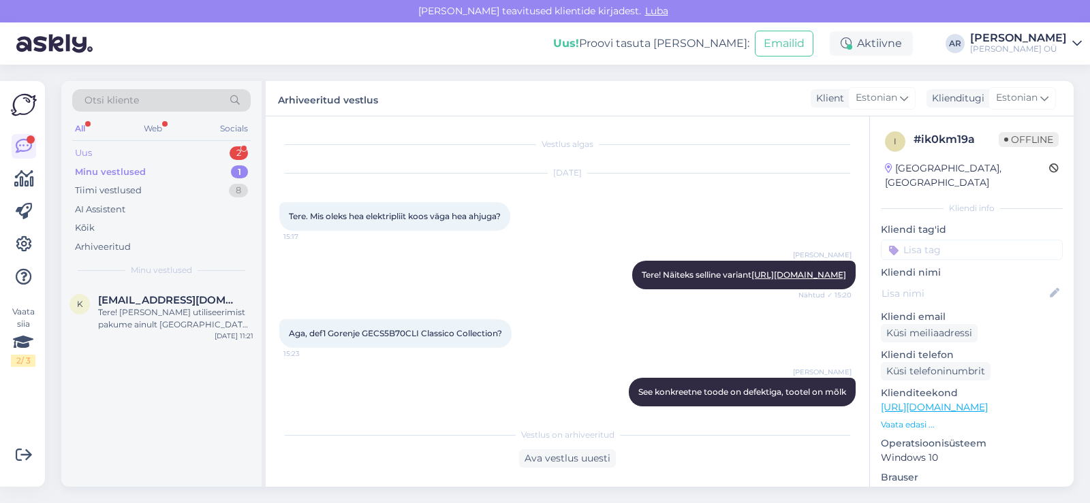
scroll to position [1082, 0]
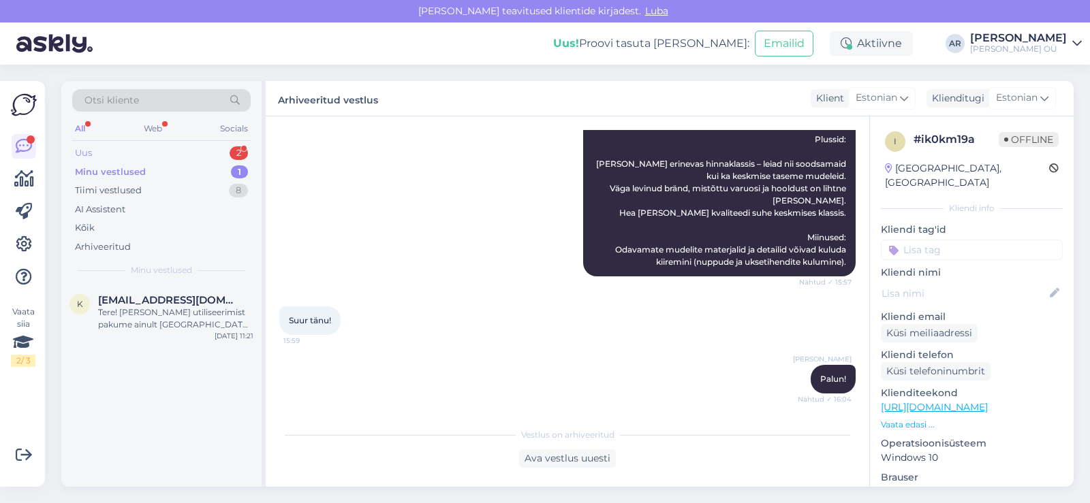
click at [142, 151] on div "Uus 2" at bounding box center [161, 153] width 178 height 19
click at [194, 325] on div "h [EMAIL_ADDRESS][DOMAIN_NAME] 1 Millal teeb tellimus e [PERSON_NAME] [DATE] 13…" at bounding box center [161, 309] width 200 height 49
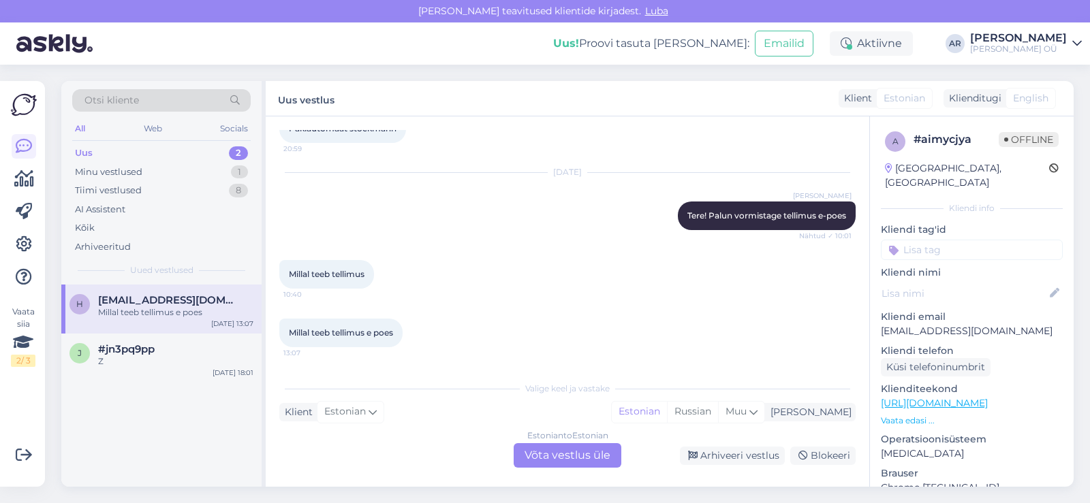
click at [571, 467] on div "Vestlus algas [DATE] Telefon 16:35 Mina tahab iphone telefon 16:36 Punane 16:36…" at bounding box center [567, 301] width 603 height 371
click at [569, 460] on div "Estonian to Estonian Võta vestlus üle" at bounding box center [568, 455] width 108 height 25
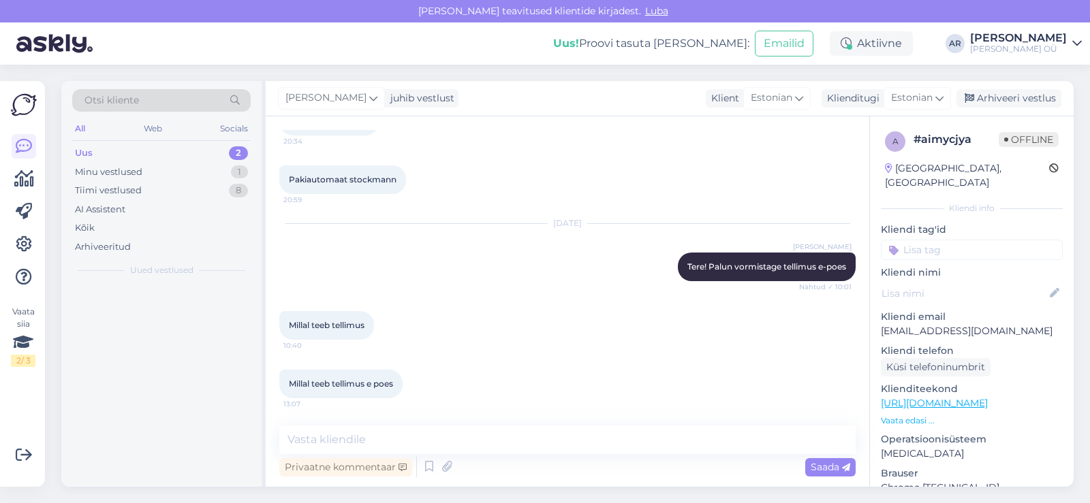
scroll to position [388, 0]
click at [537, 441] on textarea at bounding box center [567, 440] width 576 height 29
type textarea "[PERSON_NAME]"
click at [537, 441] on textarea at bounding box center [567, 440] width 576 height 29
type textarea "Kas Teil tellimus juba tehtud?"
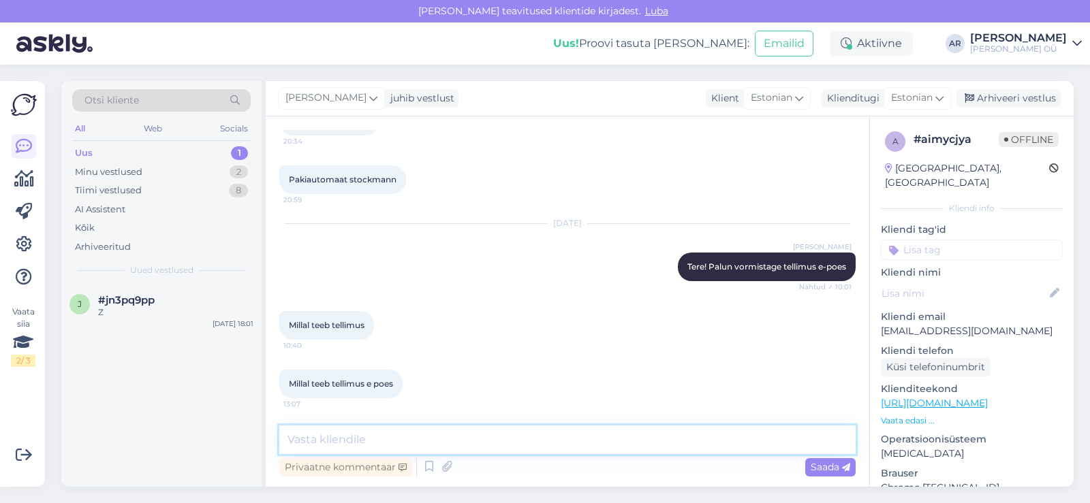
scroll to position [447, 0]
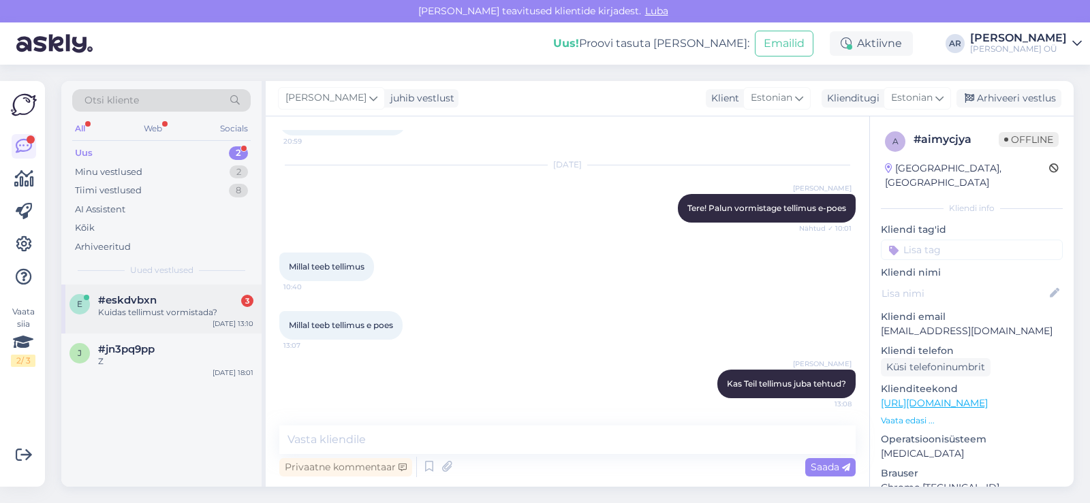
click at [184, 326] on div "e #eskdvbxn 3 Kuidas tellimust vormistada? [DATE] 13:10" at bounding box center [161, 309] width 200 height 49
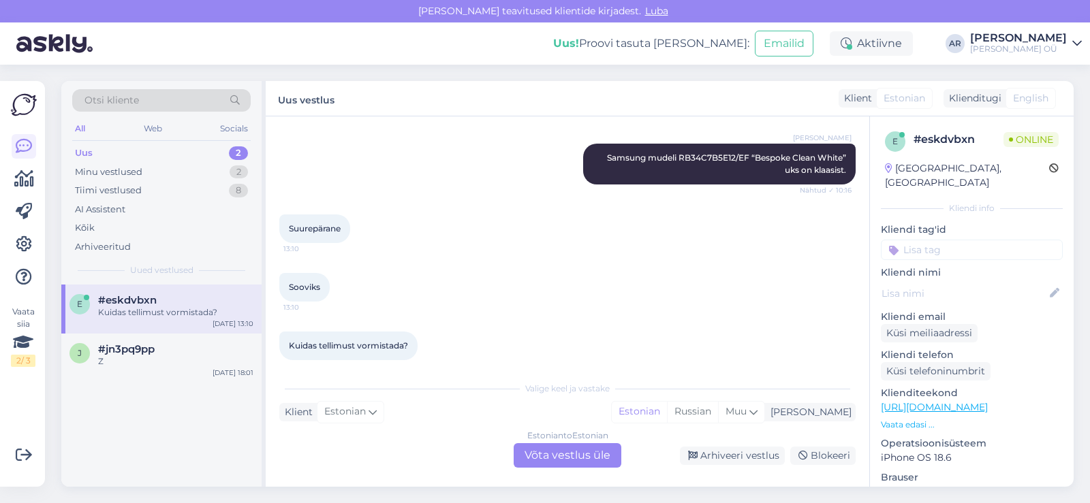
scroll to position [426, 0]
click at [563, 462] on div "Estonian to Estonian Võta vestlus üle" at bounding box center [568, 455] width 108 height 25
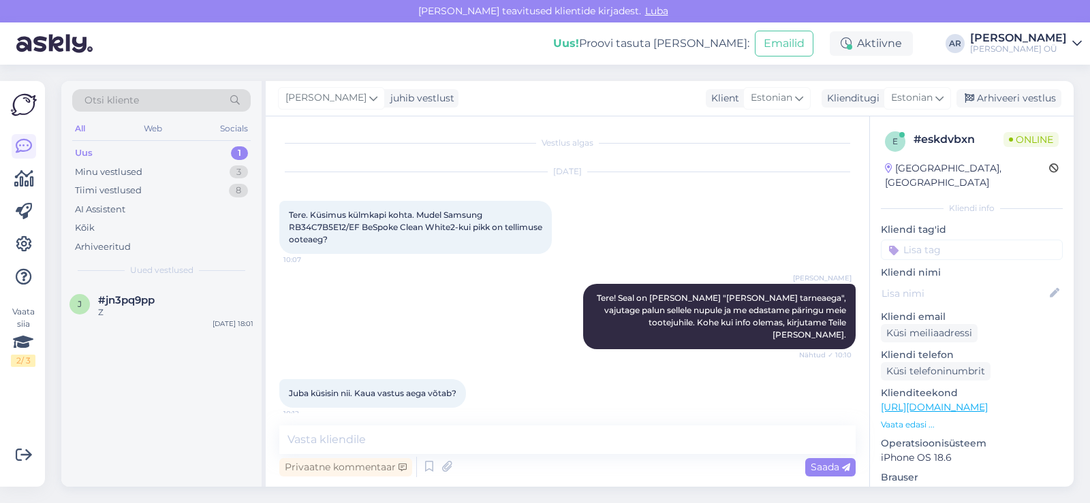
scroll to position [0, 0]
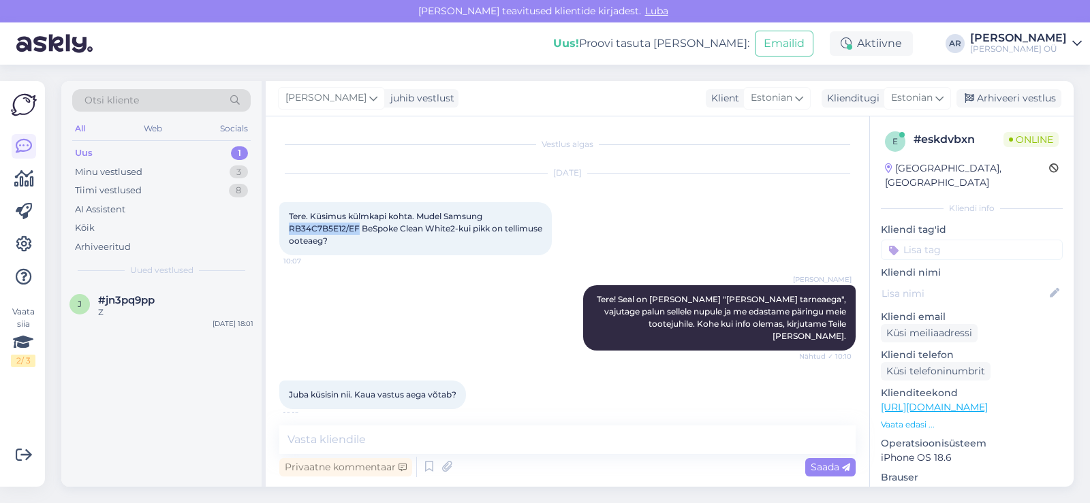
drag, startPoint x: 358, startPoint y: 227, endPoint x: 289, endPoint y: 234, distance: 69.2
click at [289, 234] on div "Tere. Küsimus külmkapi kohta. Mudel Samsung RB34C7B5E12/EF BeSpoke Clean White2…" at bounding box center [415, 228] width 272 height 53
copy span "RB34C7B5E12/EF"
click at [401, 440] on textarea at bounding box center [567, 440] width 576 height 29
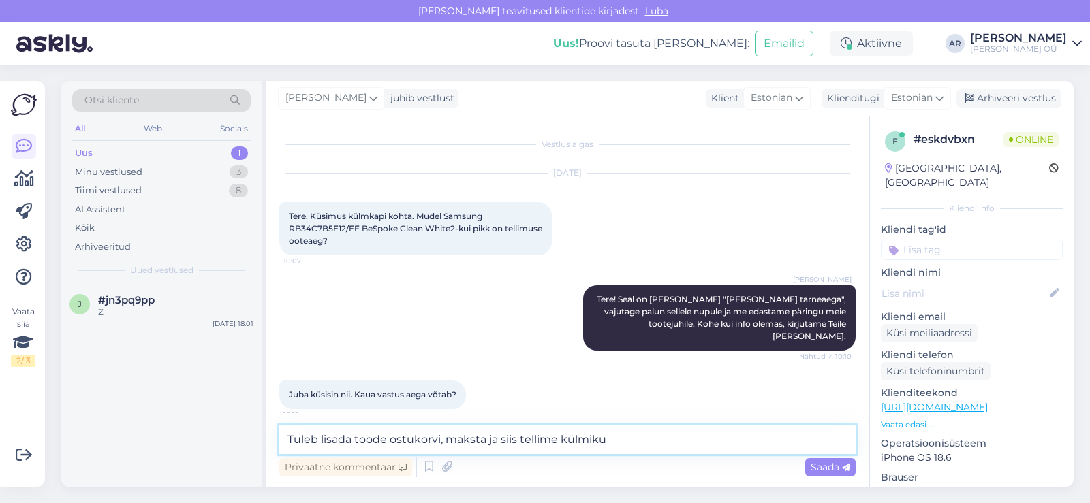
type textarea "Tuleb lisada toode ostukorvi, maksta ja siis tellime külmiku."
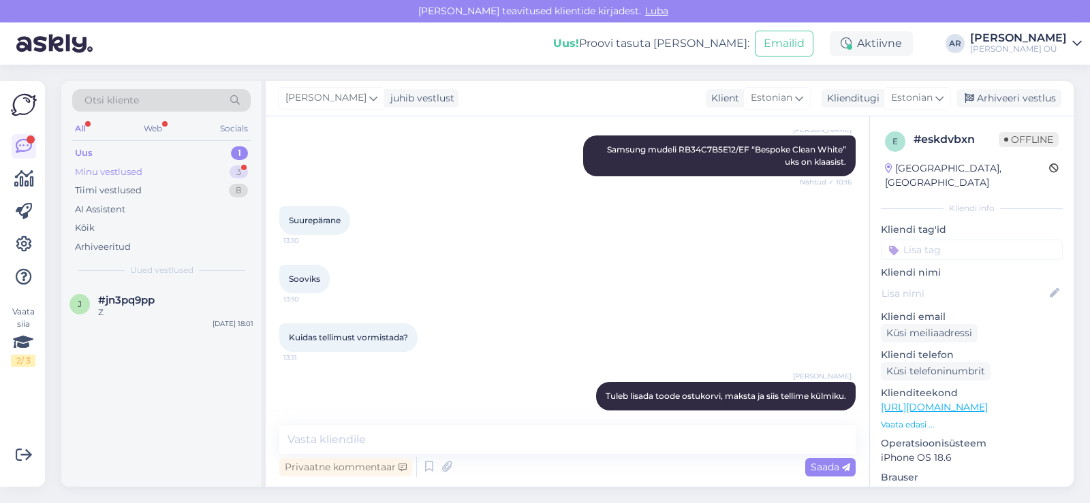
click at [136, 169] on div "Minu vestlused" at bounding box center [108, 173] width 67 height 14
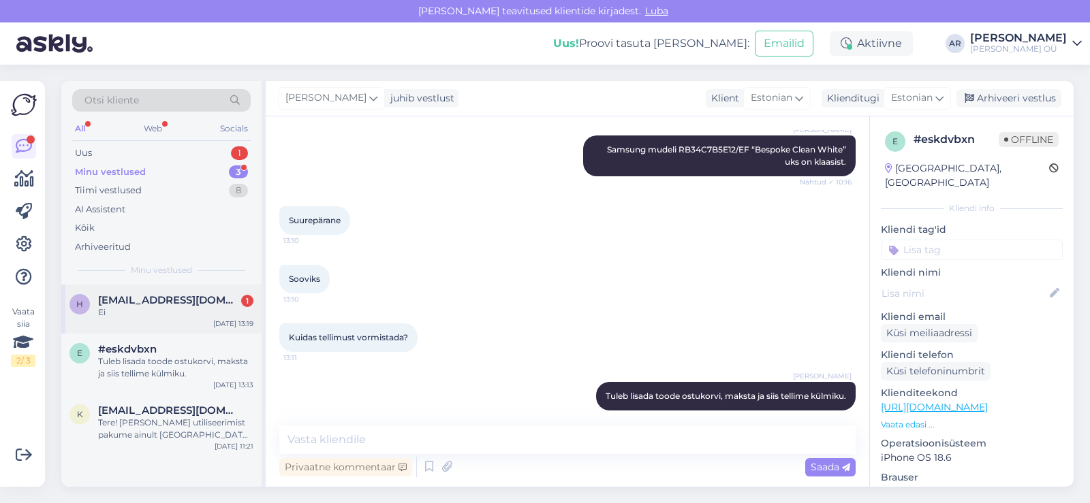
click at [190, 326] on div "h [EMAIL_ADDRESS][DOMAIN_NAME] 1 Ei [DATE] 13:19" at bounding box center [161, 309] width 200 height 49
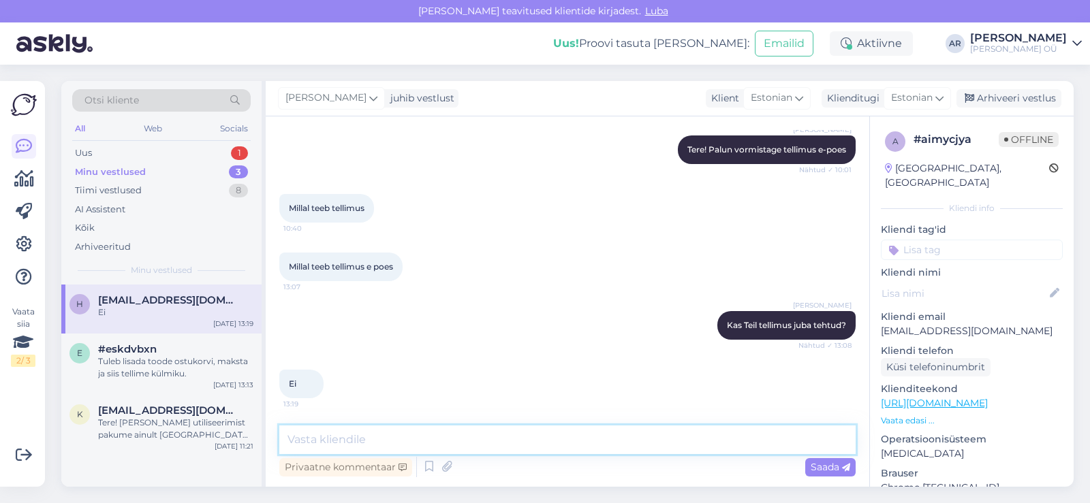
click at [550, 452] on textarea at bounding box center [567, 440] width 576 height 29
type textarea "Palume vormistada tellimust e-poes"
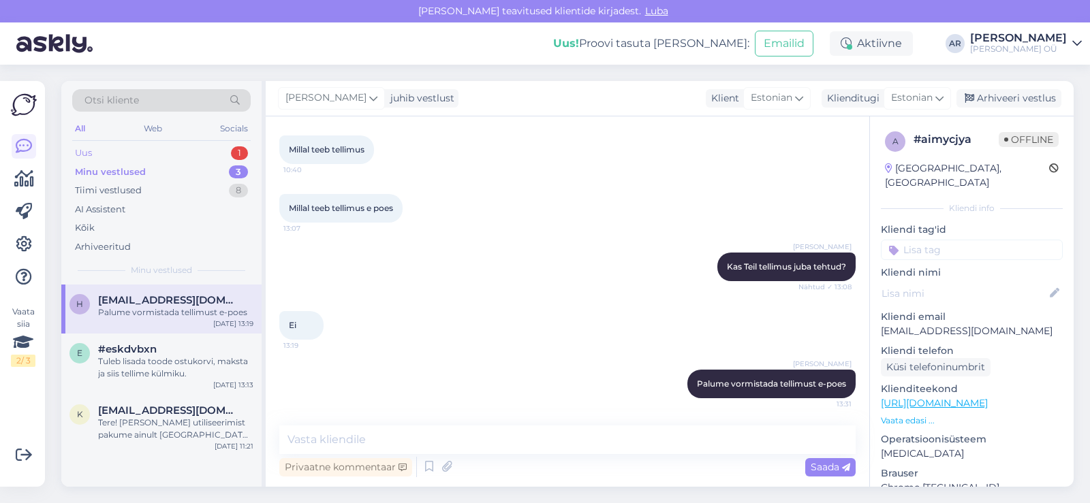
click at [178, 157] on div "Uus 1" at bounding box center [161, 153] width 178 height 19
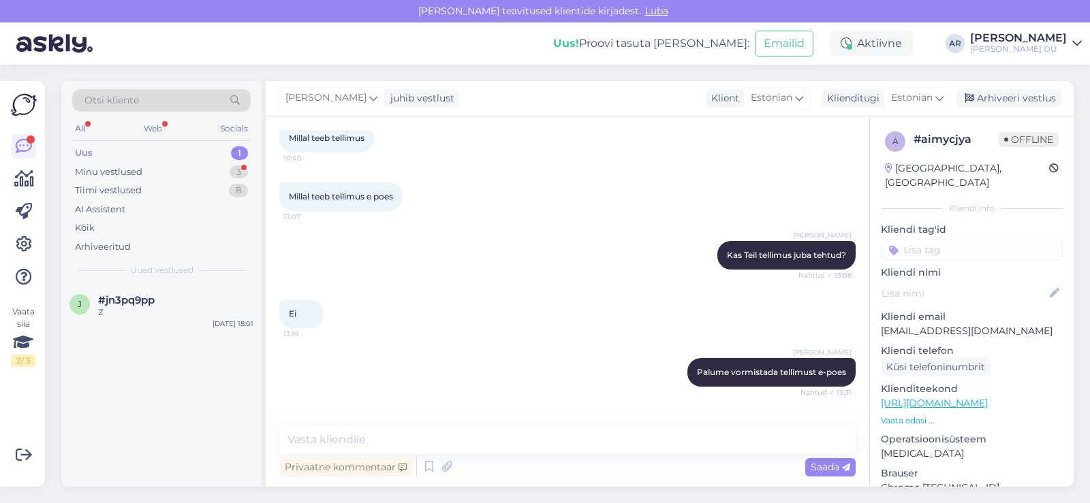
scroll to position [623, 0]
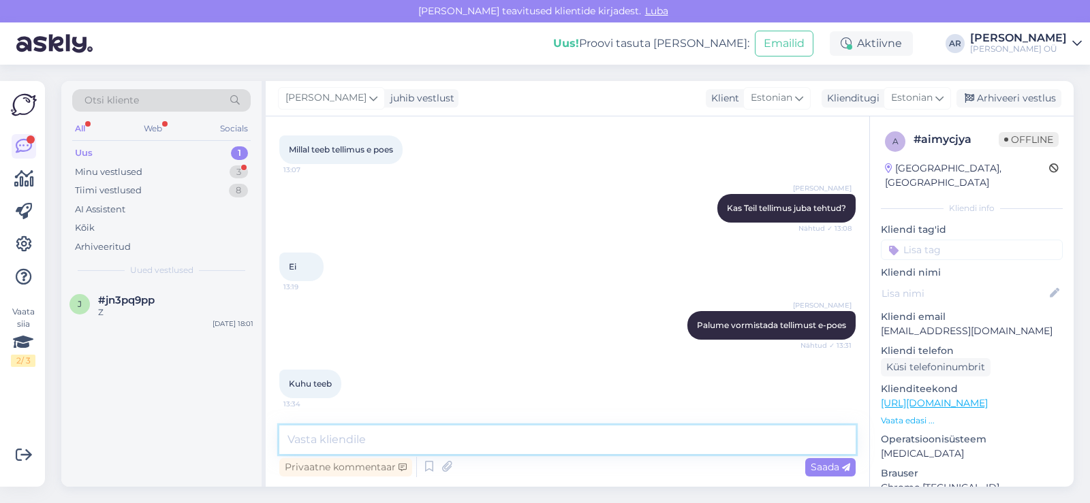
click at [451, 429] on textarea at bounding box center [567, 440] width 576 height 29
paste textarea "[URL][DOMAIN_NAME]"
type textarea "[URL][DOMAIN_NAME] lisate toode ostukorvi, maksate ja me saadame [PERSON_NAME]."
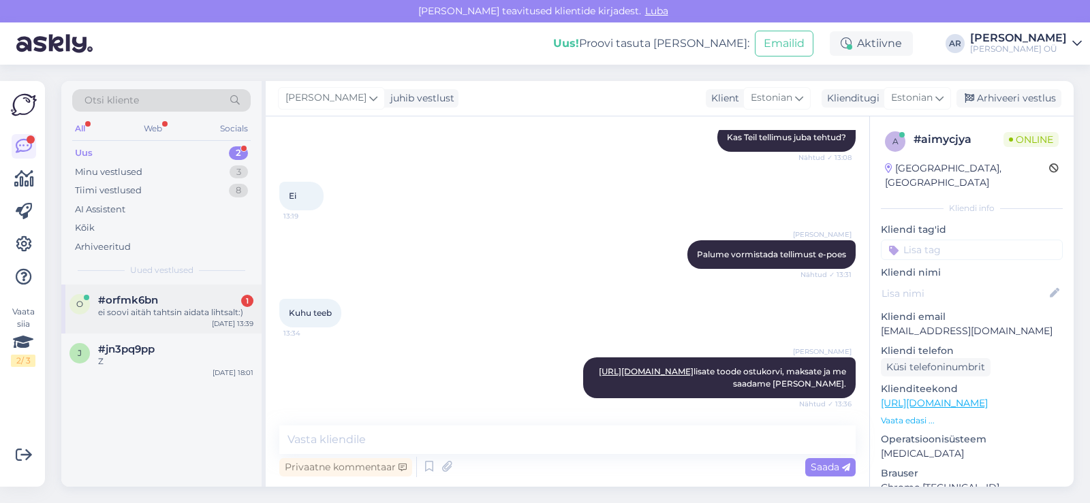
click at [213, 329] on div "o #orfmk6bn 1 ei soovi aitäh tahtsin aidata lihtsalt:) [DATE] 13:39" at bounding box center [161, 309] width 200 height 49
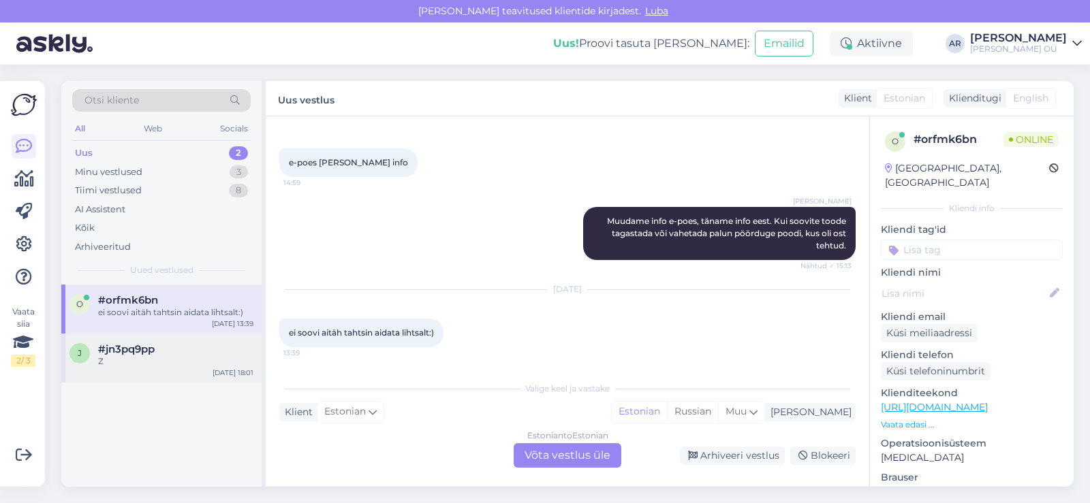
click at [216, 346] on div "#jn3pq9pp" at bounding box center [175, 349] width 155 height 12
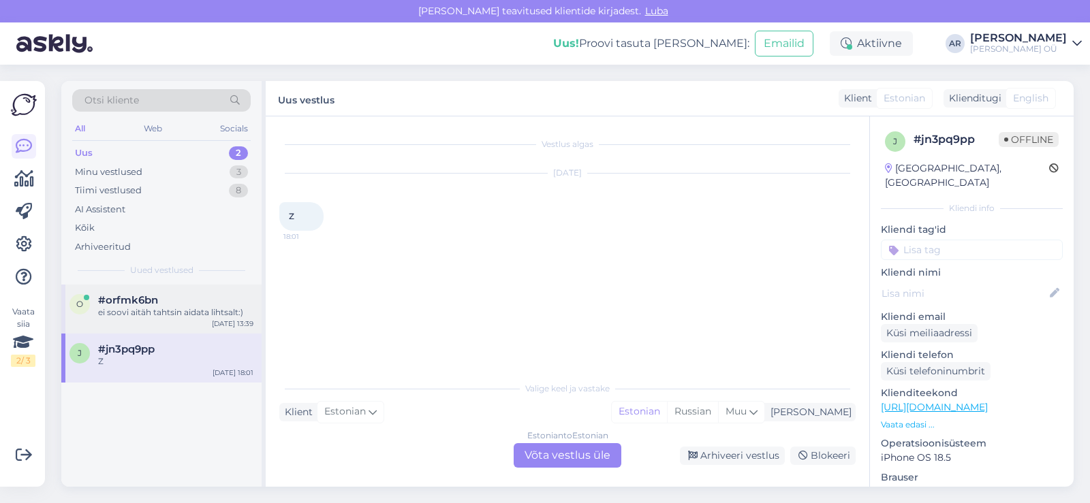
click at [228, 289] on div "o #orfmk6bn ei soovi aitäh tahtsin aidata lihtsalt:) [DATE] 13:39" at bounding box center [161, 309] width 200 height 49
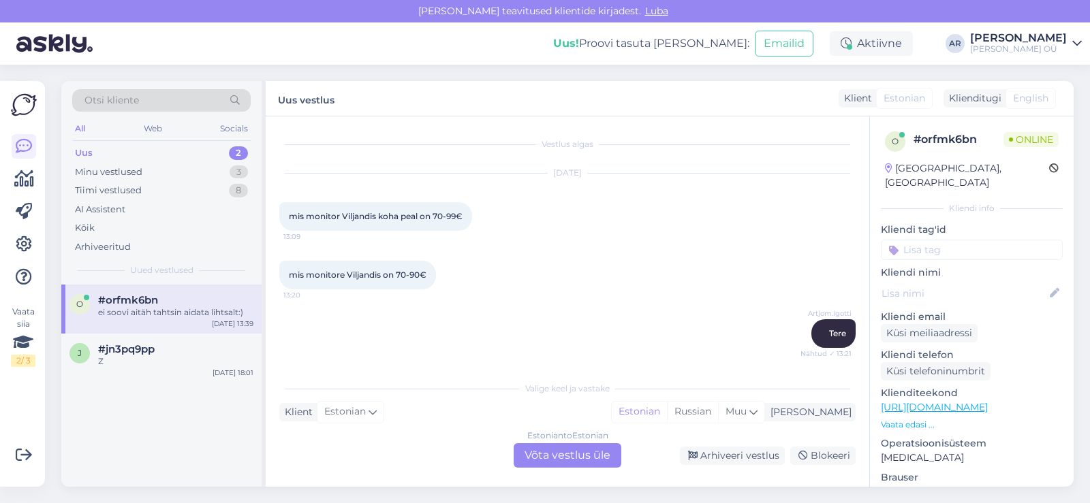
scroll to position [1308, 0]
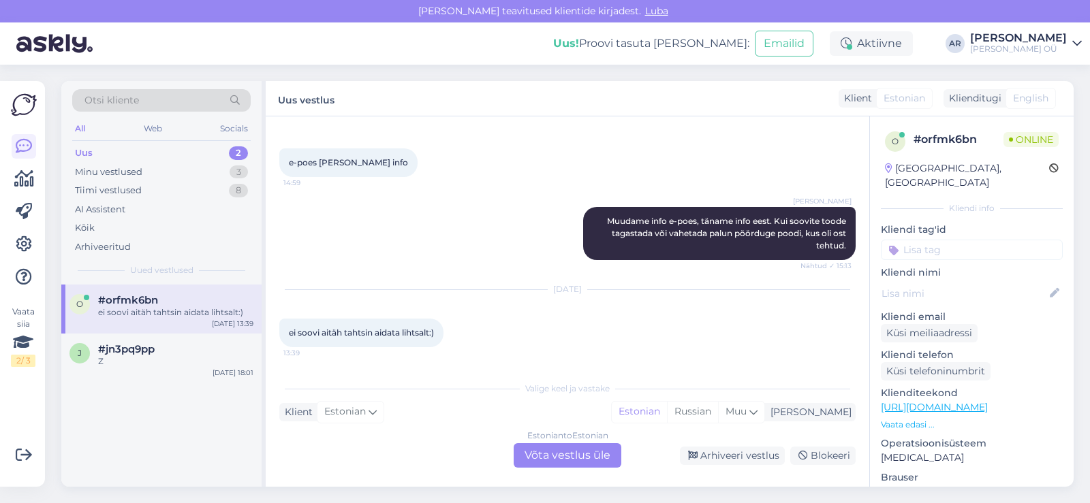
click at [556, 447] on div "Estonian to Estonian Võta vestlus üle" at bounding box center [568, 455] width 108 height 25
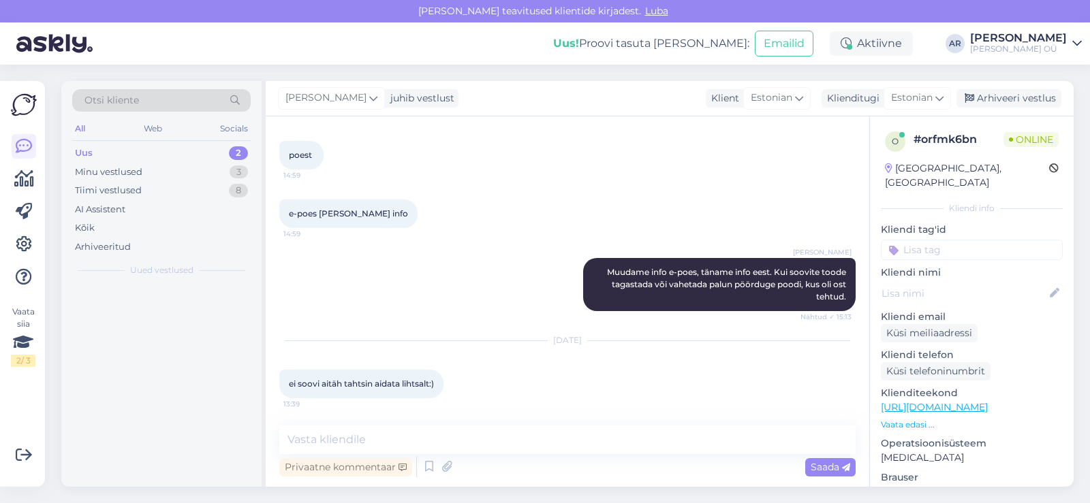
scroll to position [1257, 0]
click at [194, 174] on div "Minu vestlused 4" at bounding box center [161, 172] width 178 height 19
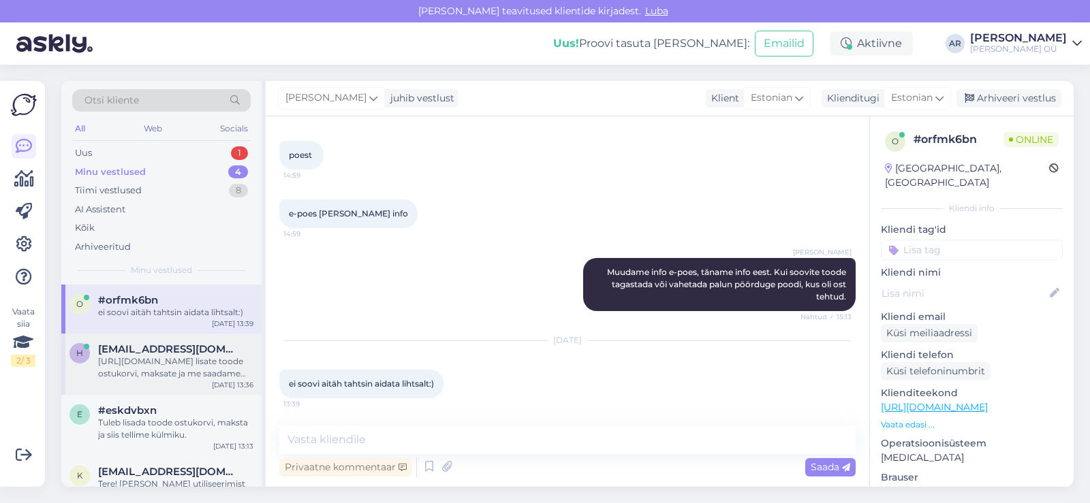
click at [208, 358] on div "[URL][DOMAIN_NAME] lisate toode ostukorvi, maksate ja me saadame [PERSON_NAME]." at bounding box center [175, 368] width 155 height 25
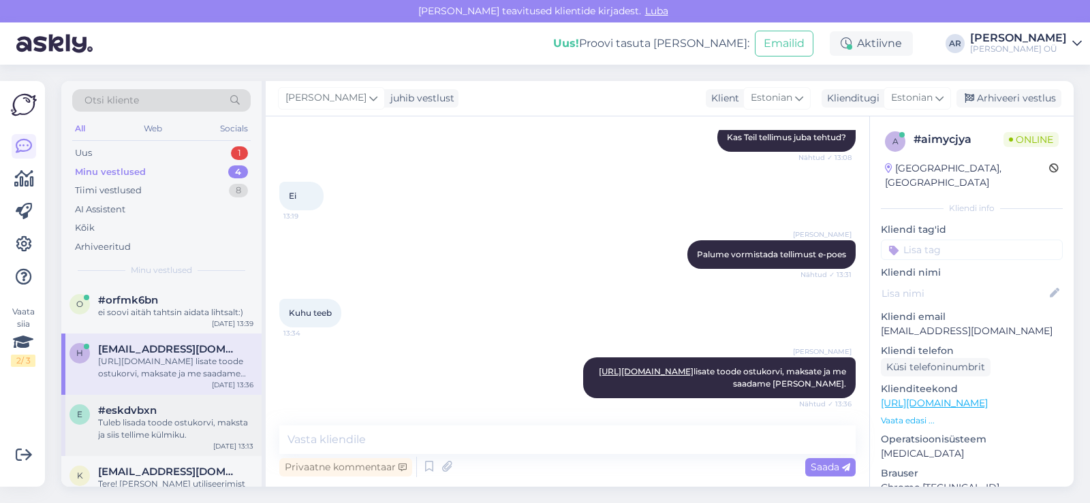
click at [211, 413] on div "#eskdvbxn" at bounding box center [175, 411] width 155 height 12
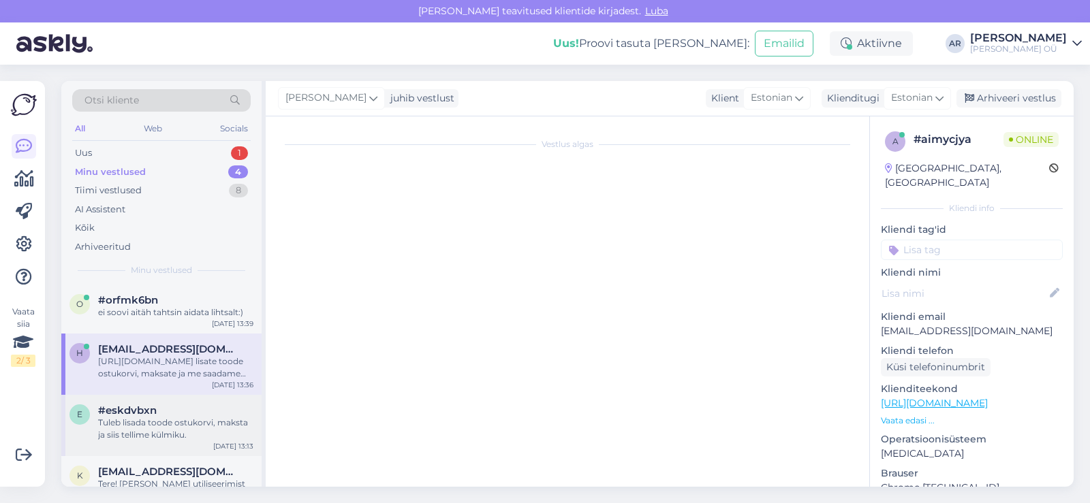
scroll to position [433, 0]
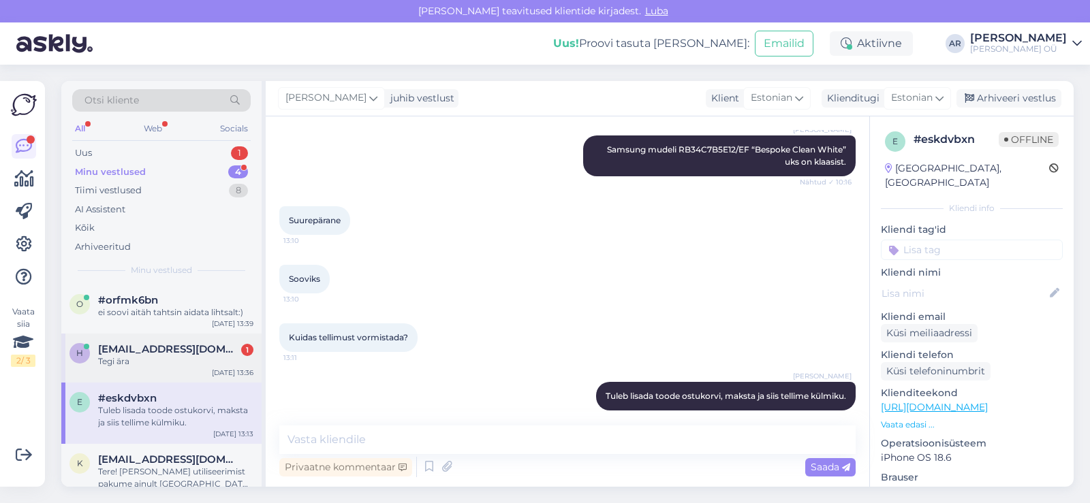
click at [172, 354] on span "[EMAIL_ADDRESS][DOMAIN_NAME]" at bounding box center [169, 349] width 142 height 12
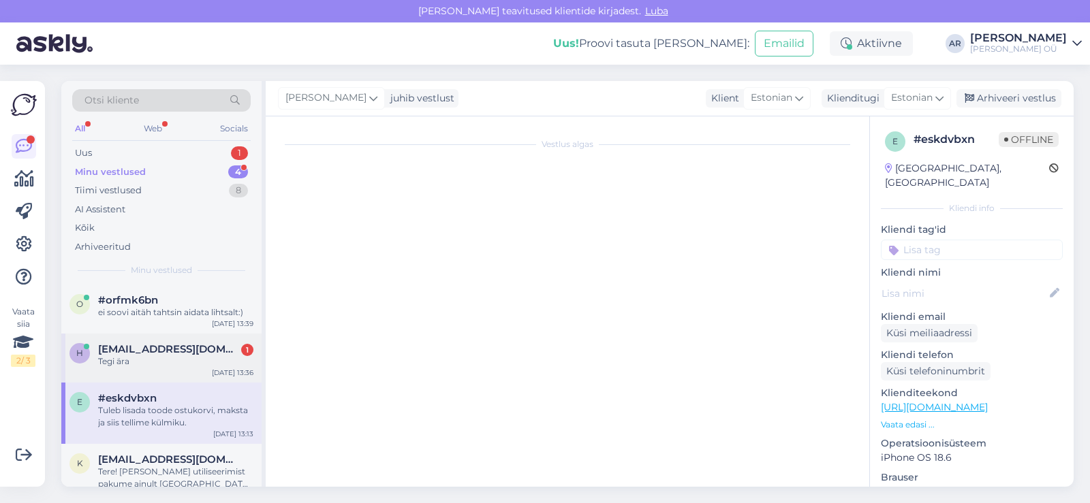
scroll to position [752, 0]
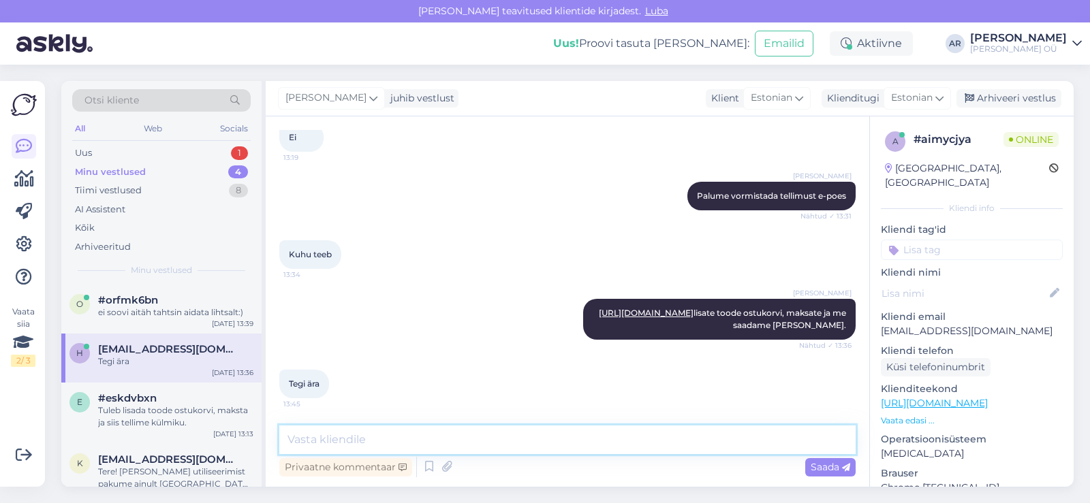
click at [329, 439] on textarea at bounding box center [567, 440] width 576 height 29
type textarea "Kahjuk"
click at [298, 385] on span "Tegi ära" at bounding box center [304, 384] width 31 height 10
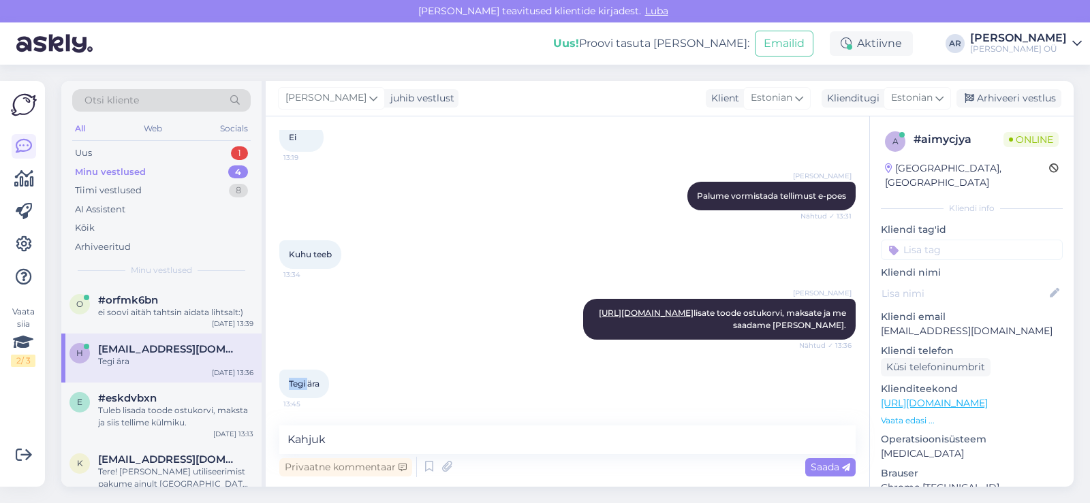
click at [298, 385] on span "Tegi ära" at bounding box center [304, 384] width 31 height 10
copy div "Tegi ära 13:45"
click at [409, 437] on textarea "Kahjuk" at bounding box center [567, 440] width 576 height 29
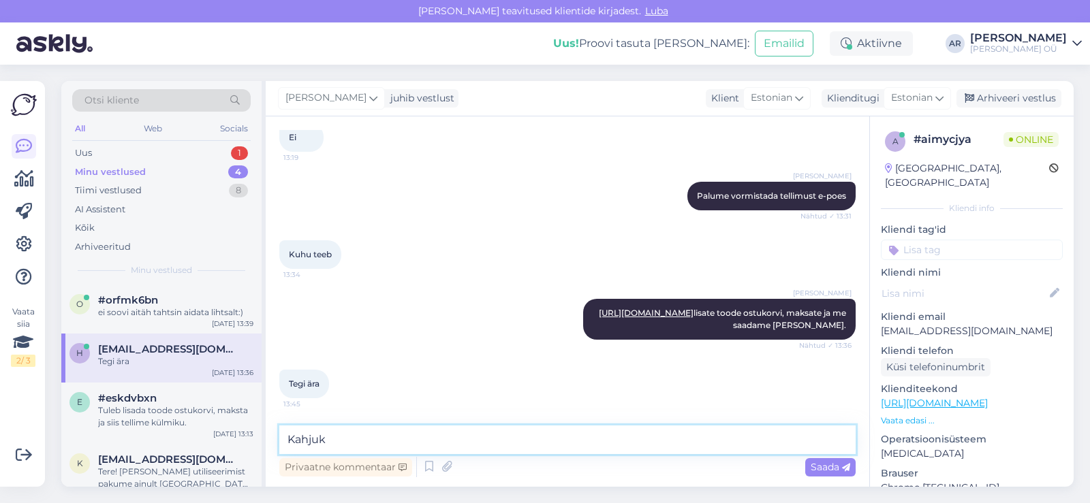
click at [409, 437] on textarea "Kahjuk" at bounding box center [567, 440] width 576 height 29
click at [892, 324] on p "[EMAIL_ADDRESS][DOMAIN_NAME]" at bounding box center [972, 331] width 182 height 14
copy p "[EMAIL_ADDRESS][DOMAIN_NAME]"
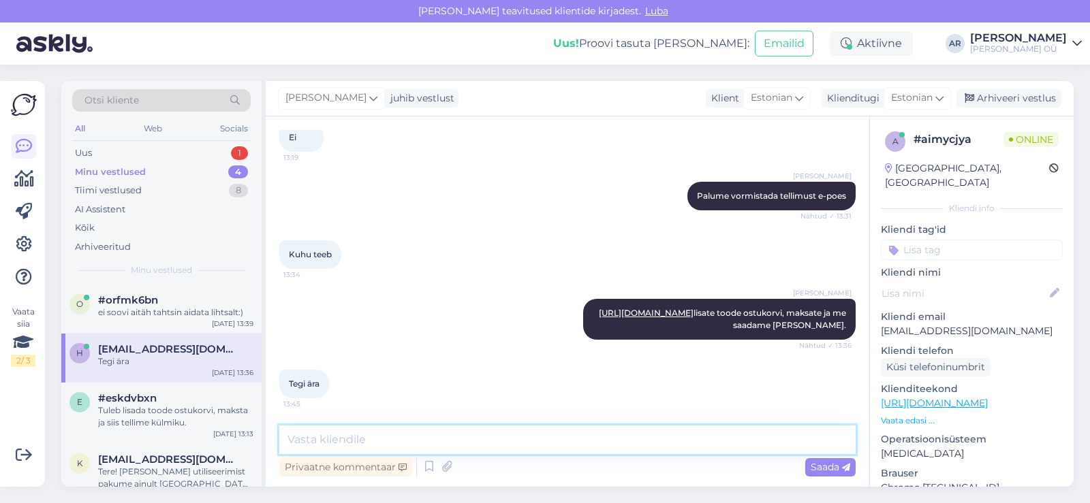
click at [388, 442] on textarea at bounding box center [567, 440] width 576 height 29
type textarea "р"
type textarea "Homme meie raamatupidaja kontrollib makse laekumist, [PERSON_NAME] on korras, p…"
click at [830, 469] on span "Saada" at bounding box center [831, 467] width 40 height 12
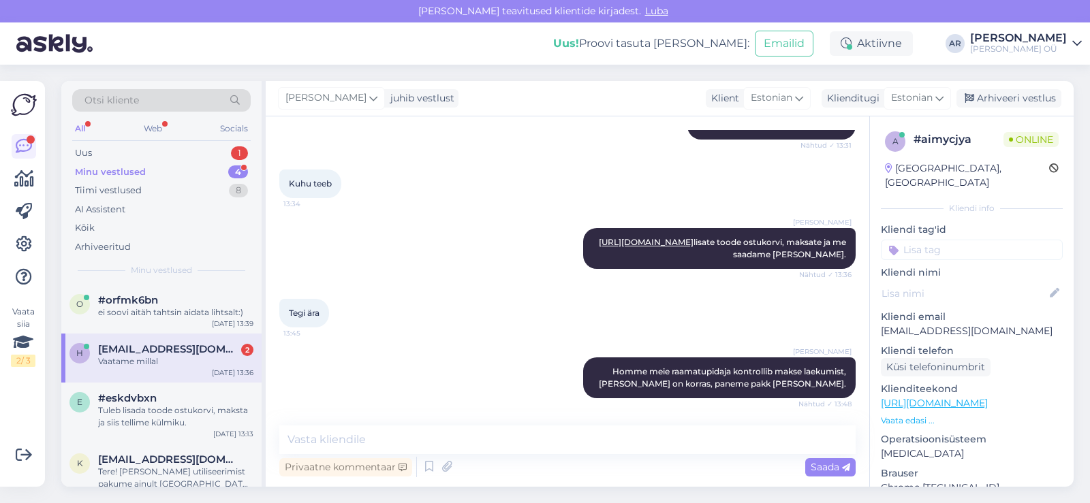
scroll to position [940, 0]
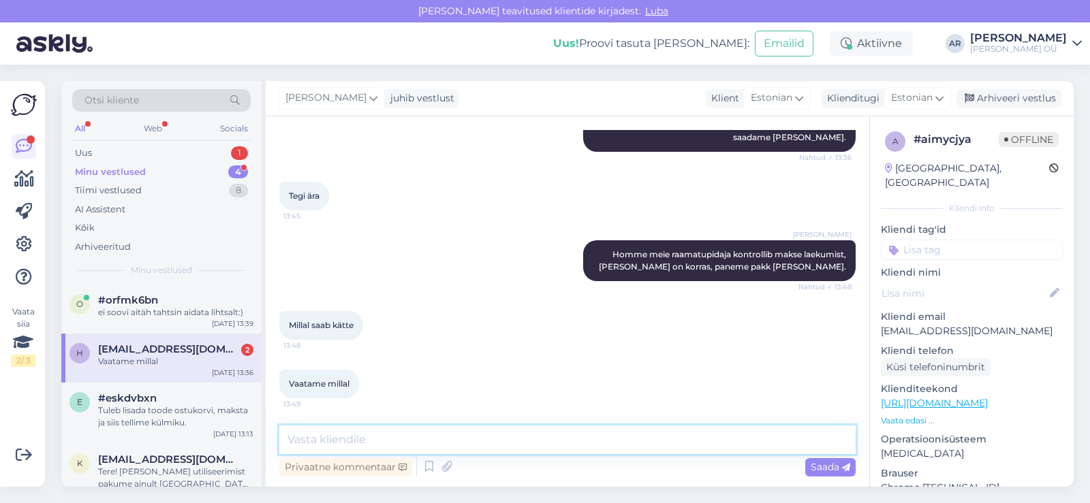
click at [441, 439] on textarea at bounding box center [567, 440] width 576 height 29
type textarea "2-4 tööpäeva"
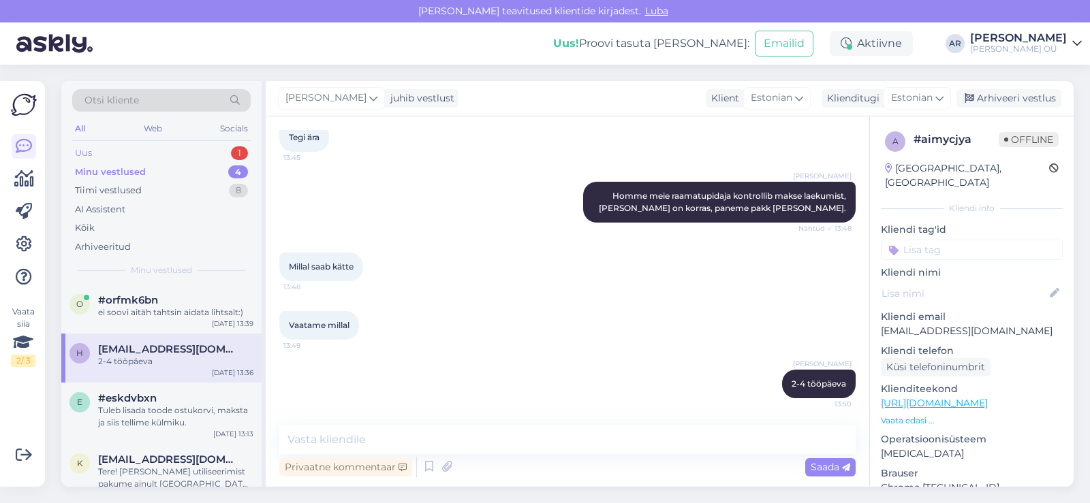
click at [188, 151] on div "Uus 1" at bounding box center [161, 153] width 178 height 19
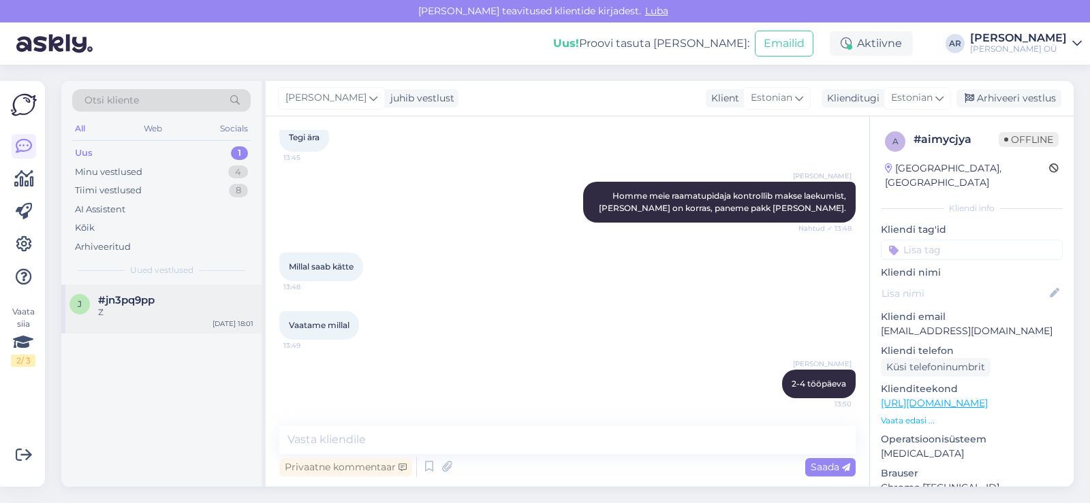
click at [165, 324] on div "j #jn3pq9pp Z [DATE] 18:01" at bounding box center [161, 309] width 200 height 49
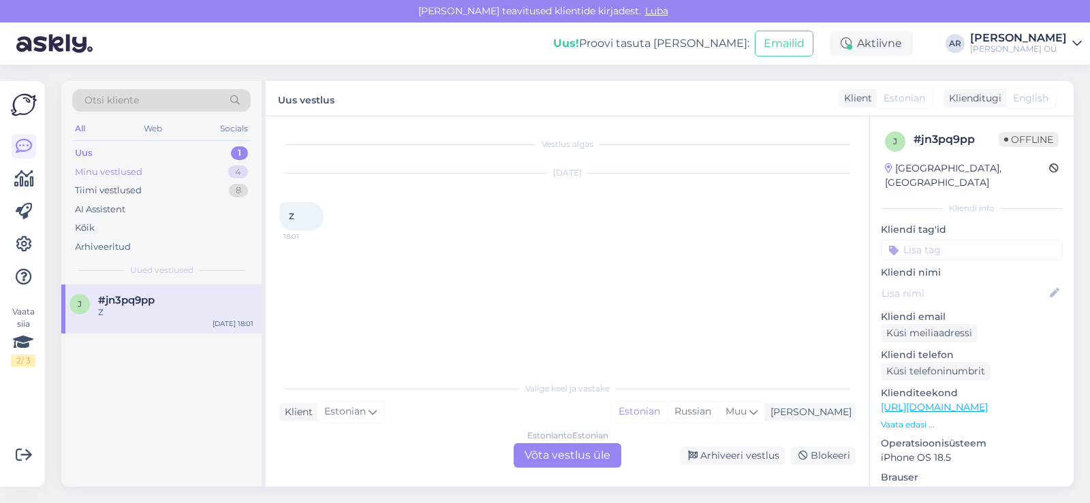
click at [171, 172] on div "Minu vestlused 4" at bounding box center [161, 172] width 178 height 19
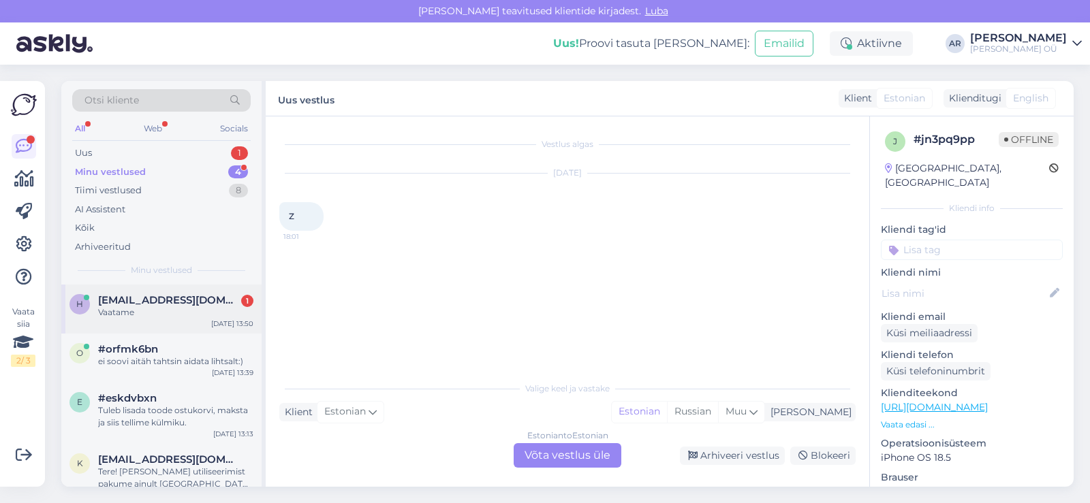
click at [139, 322] on div "h [EMAIL_ADDRESS][DOMAIN_NAME] 1 Vaatame [DATE] 13:50" at bounding box center [161, 309] width 200 height 49
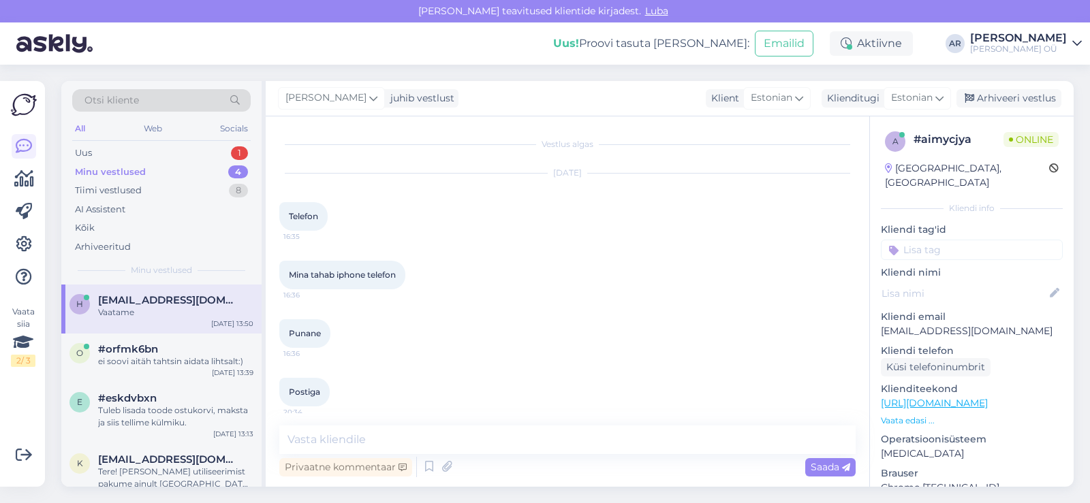
scroll to position [1057, 0]
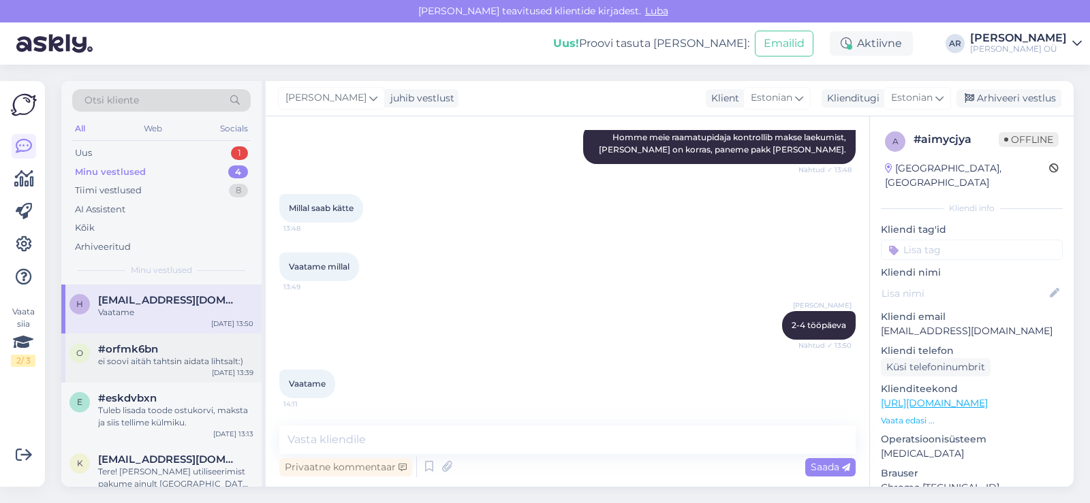
click at [222, 371] on div "[DATE] 13:39" at bounding box center [233, 373] width 42 height 10
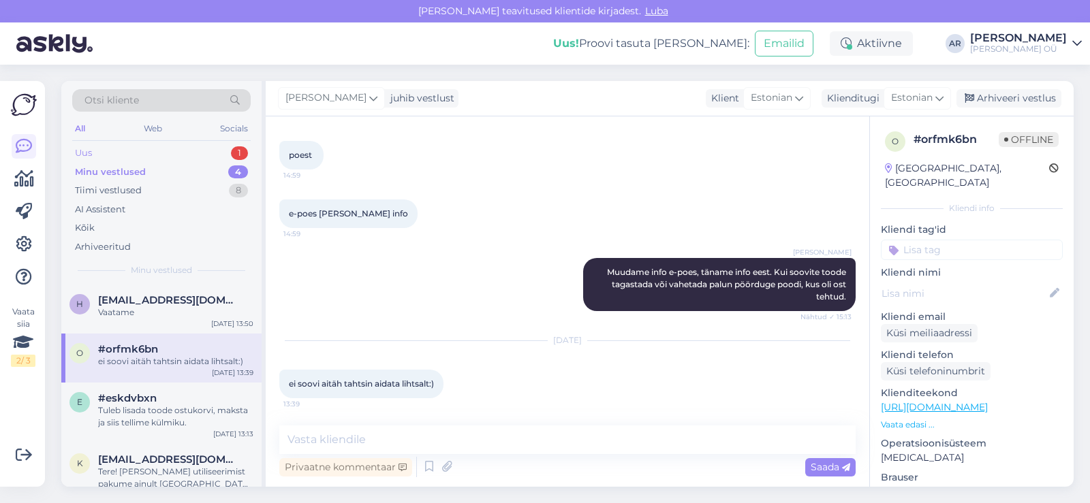
click at [200, 144] on div "Uus 1" at bounding box center [161, 153] width 178 height 19
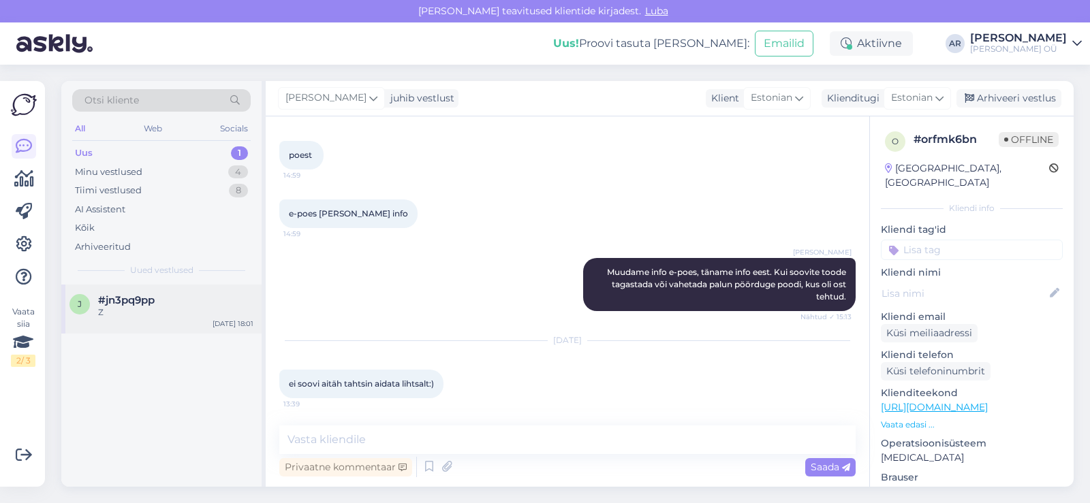
click at [202, 302] on div "#jn3pq9pp" at bounding box center [175, 300] width 155 height 12
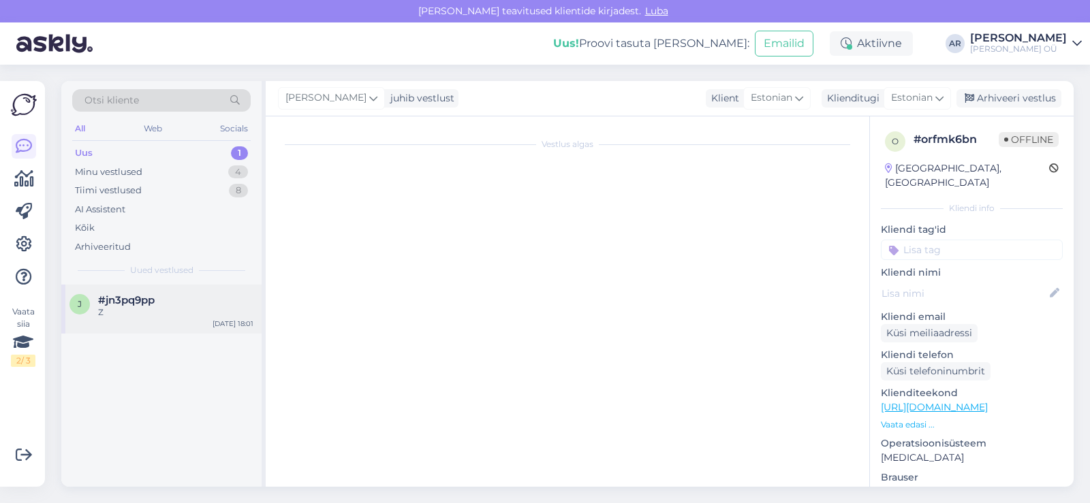
scroll to position [0, 0]
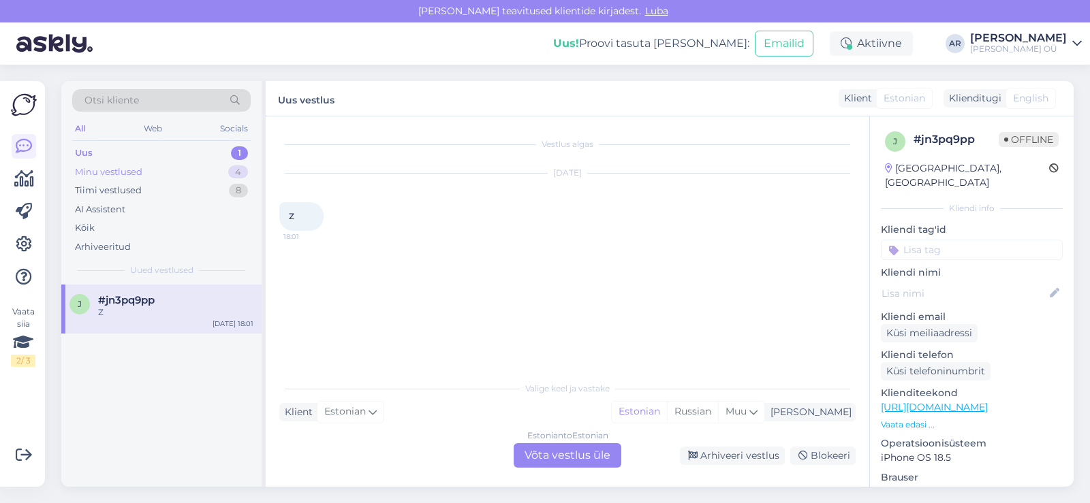
click at [202, 172] on div "Minu vestlused 4" at bounding box center [161, 172] width 178 height 19
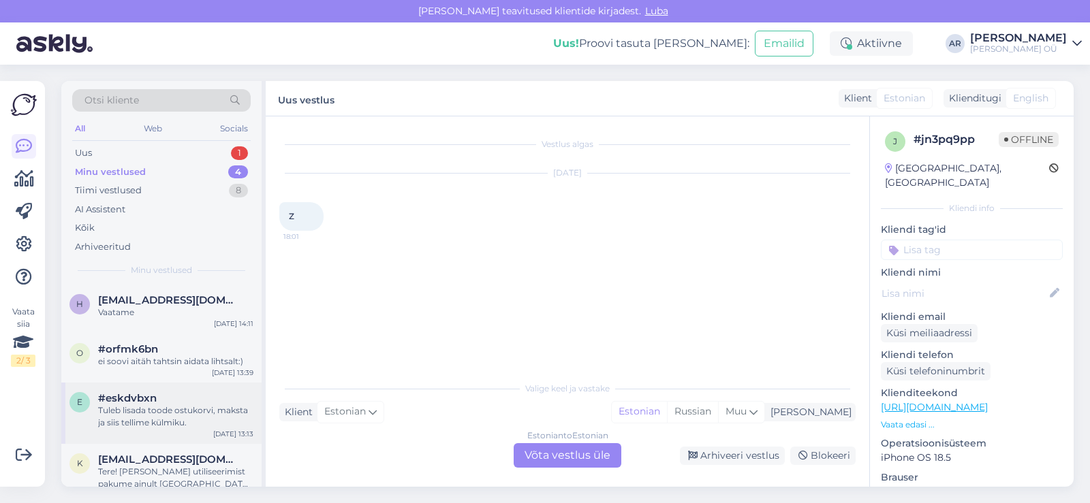
click at [219, 392] on div "e #eskdvbxn Tuleb lisada toode ostukorvi, maksta ja siis tellime külmiku. [DATE…" at bounding box center [161, 413] width 200 height 61
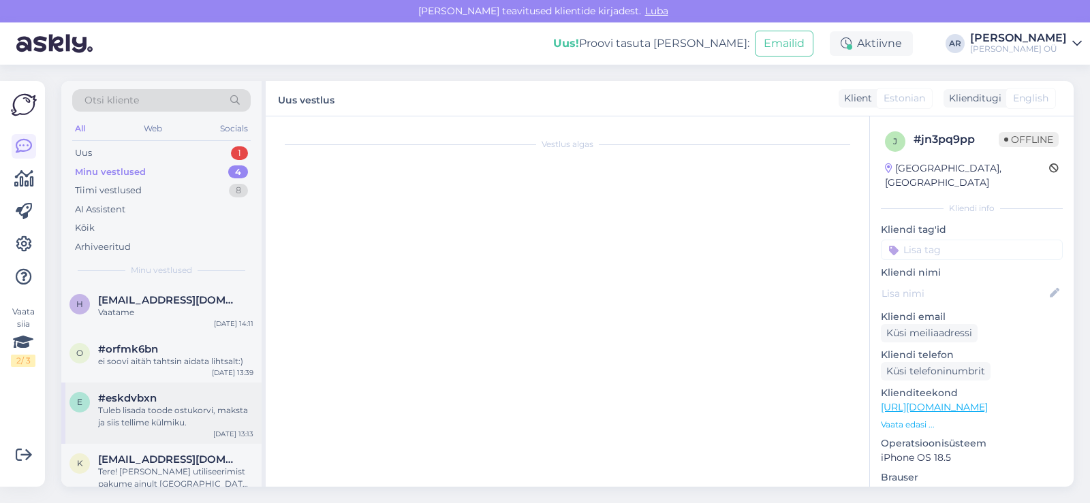
scroll to position [433, 0]
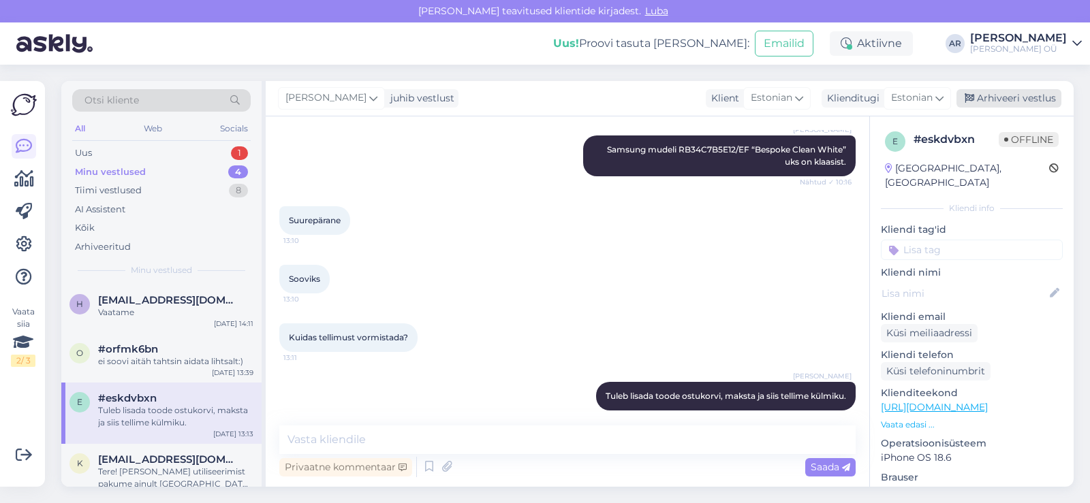
click at [979, 99] on div "Arhiveeri vestlus" at bounding box center [1008, 98] width 105 height 18
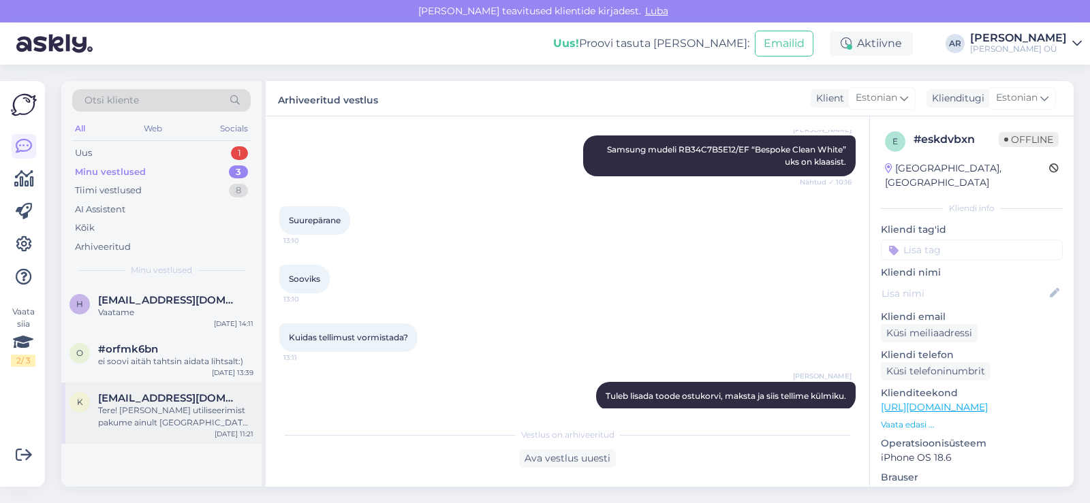
click at [217, 419] on div "Tere! [PERSON_NAME] utiliseerimist pakume ainult [GEOGRAPHIC_DATA]. Samuti te s…" at bounding box center [175, 417] width 155 height 25
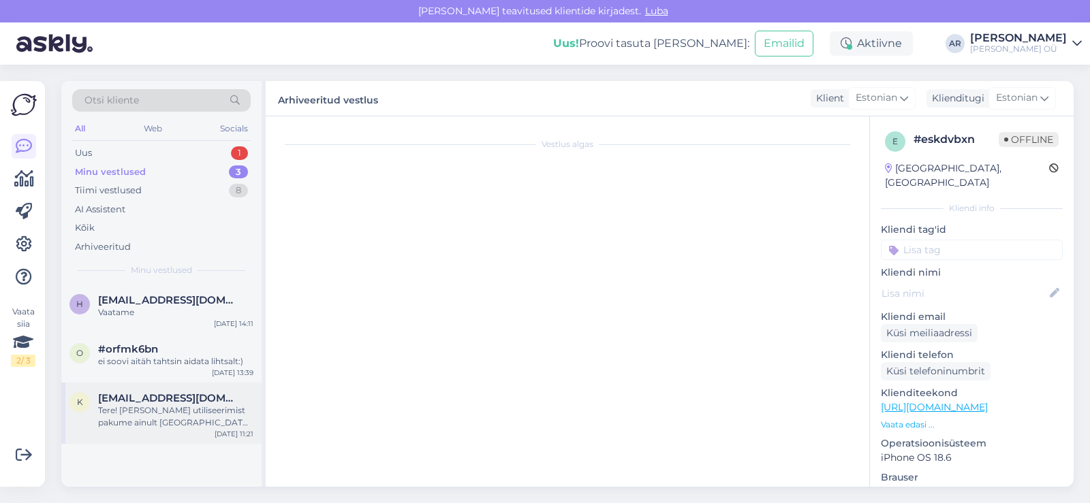
scroll to position [60, 0]
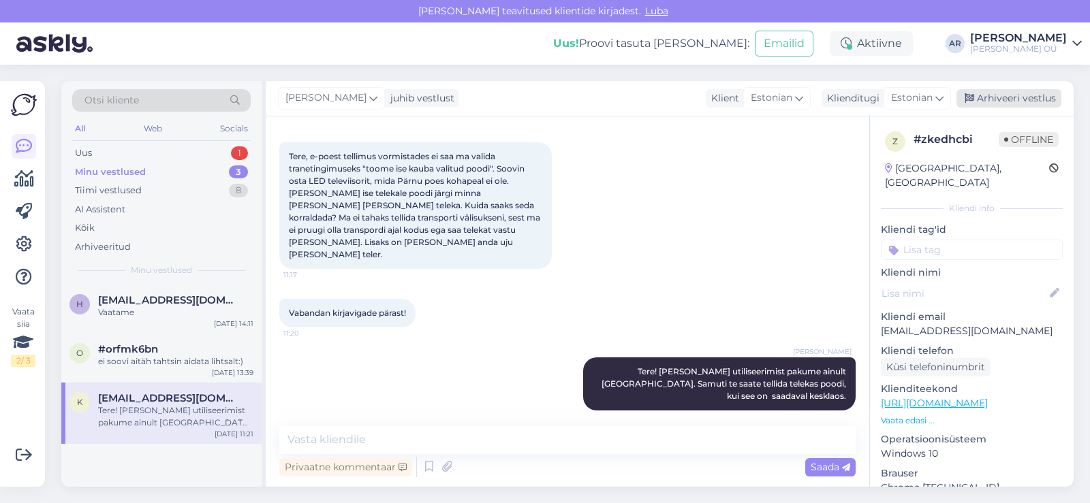
click at [1026, 95] on div "Arhiveeri vestlus" at bounding box center [1008, 98] width 105 height 18
